Goal: Use online tool/utility: Utilize a website feature to perform a specific function

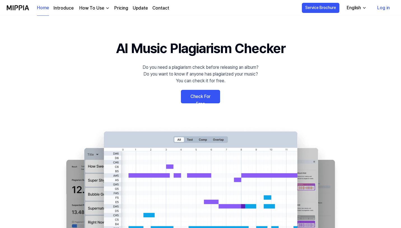
click at [212, 101] on link "Check For Free" at bounding box center [200, 96] width 39 height 13
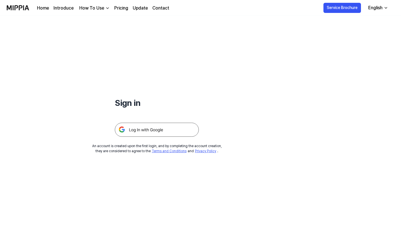
click at [168, 129] on img at bounding box center [157, 129] width 84 height 14
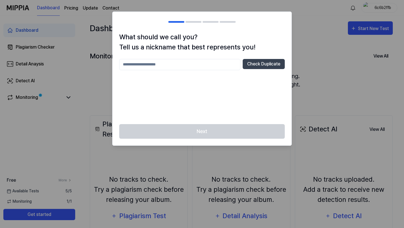
click at [211, 63] on input "text" at bounding box center [179, 64] width 121 height 11
type input "**********"
click at [266, 60] on button "Check Duplicate" at bounding box center [263, 64] width 42 height 10
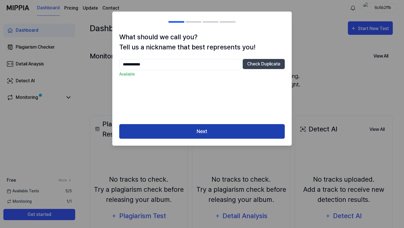
click at [231, 130] on button "Next" at bounding box center [201, 131] width 165 height 15
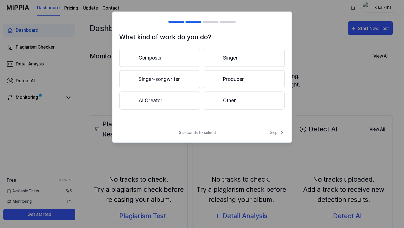
click at [166, 53] on button "Composer" at bounding box center [159, 58] width 81 height 18
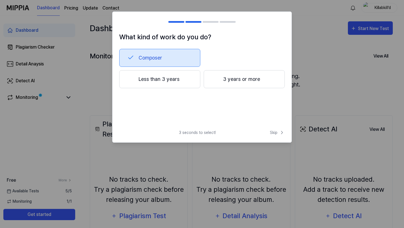
click at [212, 79] on div at bounding box center [215, 78] width 7 height 7
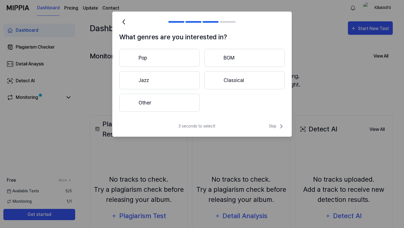
click at [174, 100] on button "Other" at bounding box center [159, 103] width 80 height 18
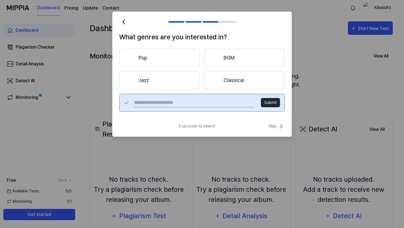
click at [211, 106] on input "text" at bounding box center [194, 102] width 120 height 9
type input "***"
click at [270, 103] on button "Submit" at bounding box center [270, 102] width 19 height 9
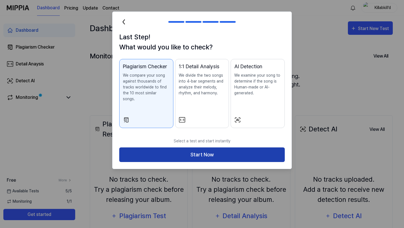
click at [228, 153] on button "Start Now" at bounding box center [201, 154] width 165 height 15
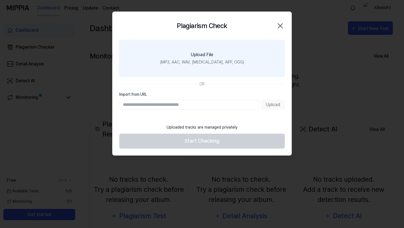
click at [207, 63] on div "(MP3, AAC, WAV, [MEDICAL_DATA], AIFF, OGG)" at bounding box center [202, 62] width 84 height 6
click at [0, 0] on input "Upload File (MP3, AAC, WAV, [MEDICAL_DATA], AIFF, OGG)" at bounding box center [0, 0] width 0 height 0
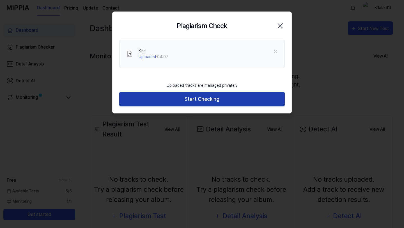
click at [226, 100] on button "Start Checking" at bounding box center [201, 99] width 165 height 15
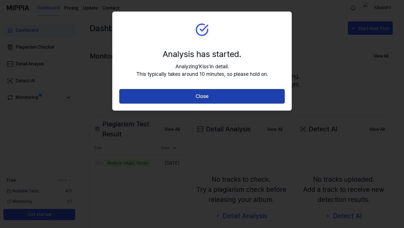
click at [209, 99] on button "Close" at bounding box center [201, 96] width 165 height 15
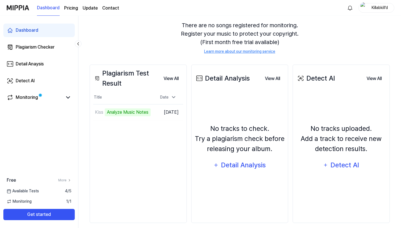
scroll to position [57, 0]
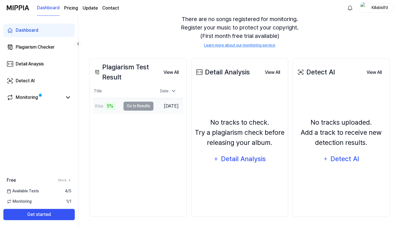
click at [130, 108] on td "Kiss 5% Go to Results" at bounding box center [123, 106] width 60 height 16
click at [128, 106] on button "Go to Results" at bounding box center [139, 105] width 30 height 9
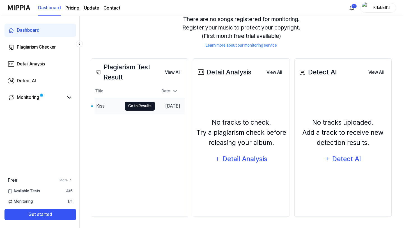
scroll to position [0, 0]
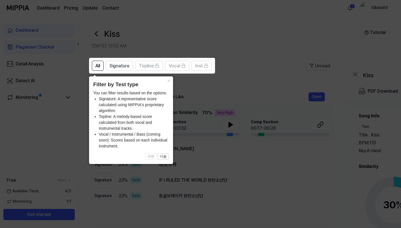
click at [218, 55] on icon at bounding box center [202, 114] width 404 height 228
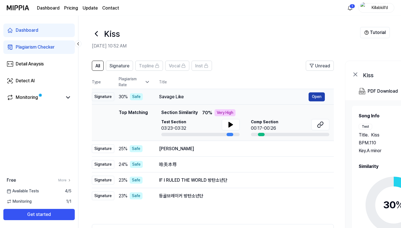
click at [320, 98] on button "Open" at bounding box center [317, 96] width 16 height 9
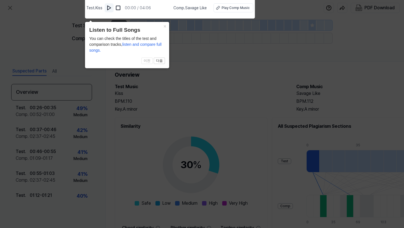
click at [112, 8] on img at bounding box center [109, 8] width 6 height 6
click at [241, 10] on div "Play Comp Music" at bounding box center [235, 7] width 28 height 5
click at [166, 24] on button "×" at bounding box center [164, 26] width 9 height 8
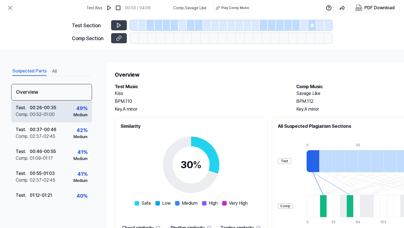
click at [57, 112] on div "Test . 00:26 - 00:35 Comp . 00:52 - 01:00 49 % Medium" at bounding box center [51, 111] width 81 height 22
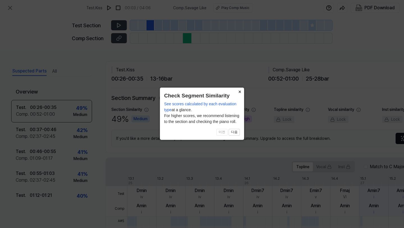
click at [237, 93] on button "×" at bounding box center [239, 91] width 9 height 8
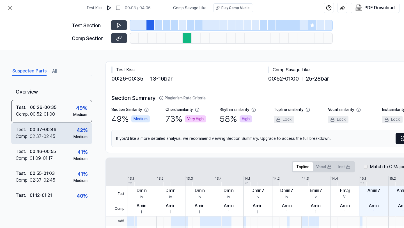
click at [56, 127] on div "Test . 00:37 - 00:46 Comp . 02:37 - 02:45 42 % Medium" at bounding box center [51, 133] width 81 height 22
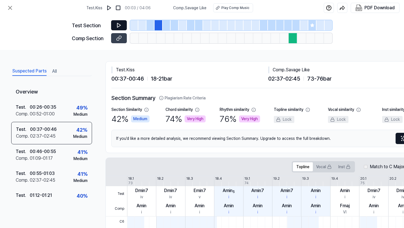
click at [120, 28] on icon at bounding box center [119, 25] width 6 height 6
click at [119, 39] on icon at bounding box center [119, 38] width 6 height 6
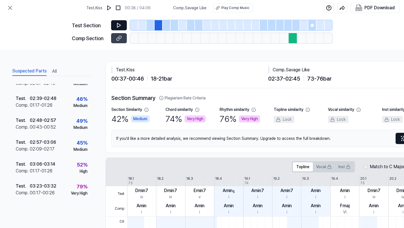
scroll to position [167, 0]
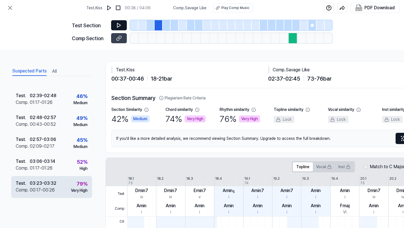
click at [34, 187] on div "00:17 - 00:26" at bounding box center [42, 189] width 25 height 7
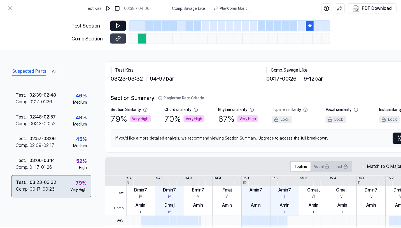
scroll to position [167, 0]
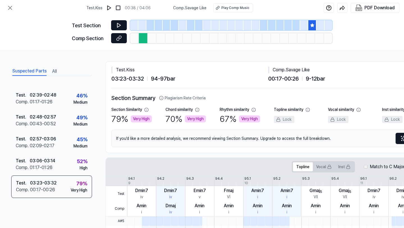
click at [116, 41] on icon at bounding box center [119, 38] width 6 height 6
click at [10, 7] on icon at bounding box center [10, 7] width 7 height 7
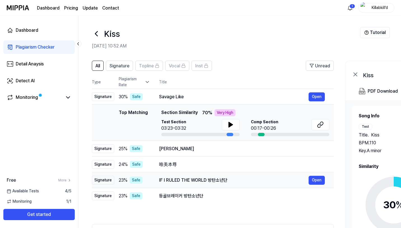
click at [162, 178] on div "IF I RULED THE WORLD 방탄소년단" at bounding box center [234, 180] width 150 height 7
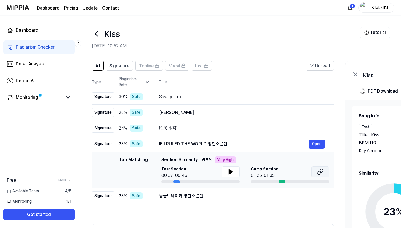
click at [326, 173] on button at bounding box center [321, 171] width 18 height 11
click at [115, 66] on span "Signature" at bounding box center [120, 65] width 20 height 7
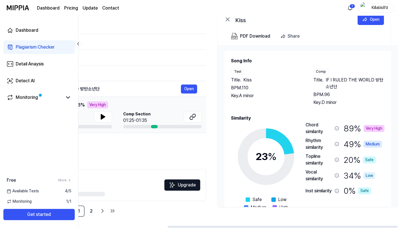
scroll to position [0, 129]
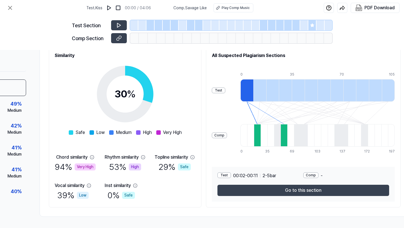
scroll to position [73, 85]
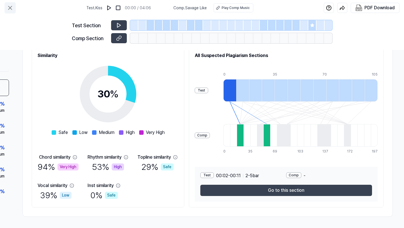
click at [13, 6] on icon at bounding box center [10, 7] width 7 height 7
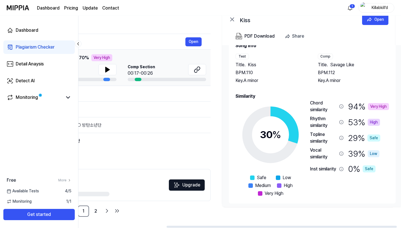
scroll to position [17, 0]
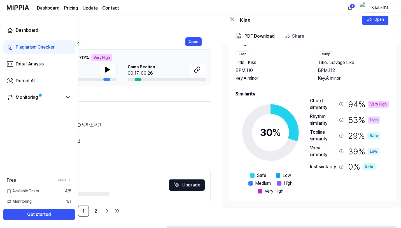
click at [351, 104] on div "94 % Very High" at bounding box center [368, 103] width 41 height 13
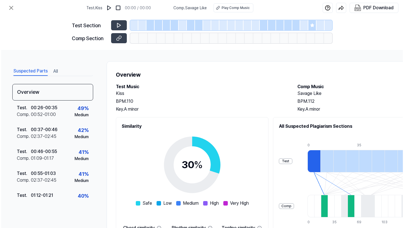
scroll to position [0, 0]
